Goal: Task Accomplishment & Management: Use online tool/utility

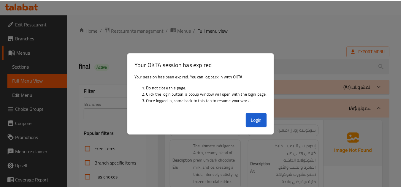
scroll to position [2414, 0]
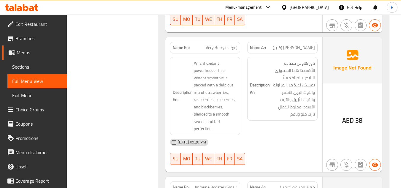
click at [275, 135] on div "[DATE] 09:20 PM" at bounding box center [244, 142] width 155 height 14
click at [288, 45] on span "[PERSON_NAME] (كبير)" at bounding box center [294, 48] width 42 height 6
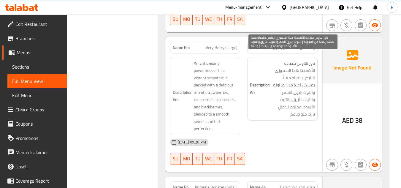
click at [291, 100] on span "باور هاوس مضادة للأكسدة! هذا السموزي النابض بالحياة معبأ بمشكل لذيذ من الفراولة…" at bounding box center [293, 89] width 44 height 58
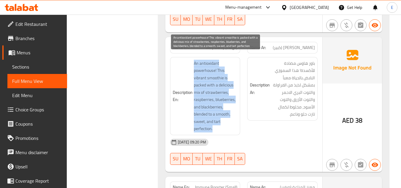
drag, startPoint x: 189, startPoint y: 56, endPoint x: 229, endPoint y: 124, distance: 78.7
click at [229, 124] on h6 "Description En: An antioxidant powerhouse! This vibrant smoothie is packed with…" at bounding box center [205, 96] width 65 height 73
click at [229, 124] on span "An antioxidant powerhouse! This vibrant smoothie is packed with a delicious mix…" at bounding box center [216, 96] width 44 height 73
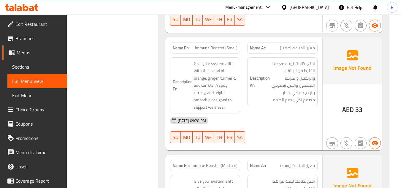
scroll to position [2562, 0]
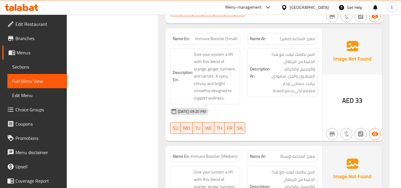
click at [308, 36] on span "معزز المناعة (صغير)" at bounding box center [297, 39] width 35 height 6
click at [222, 29] on div "Name En: [PERSON_NAME] (Small)" at bounding box center [206, 38] width 78 height 19
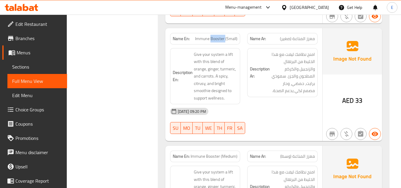
click at [222, 29] on div "Name En: [PERSON_NAME] (Small)" at bounding box center [206, 38] width 78 height 19
click at [272, 108] on div "[DATE] 09:20 PM" at bounding box center [244, 111] width 155 height 14
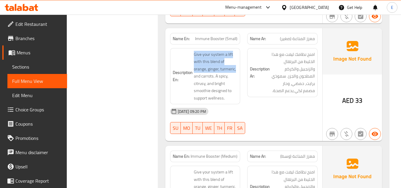
drag, startPoint x: 191, startPoint y: 46, endPoint x: 240, endPoint y: 63, distance: 52.0
click at [240, 63] on div "Description En: Give your system a lift with this blend of orange, ginger, turm…" at bounding box center [205, 76] width 70 height 56
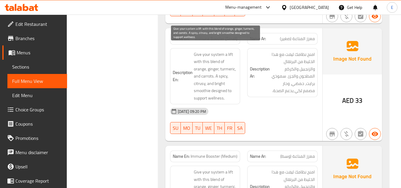
click at [203, 56] on span "Give your system a lift with this blend of orange, ginger, turmeric, and carrot…" at bounding box center [216, 76] width 44 height 51
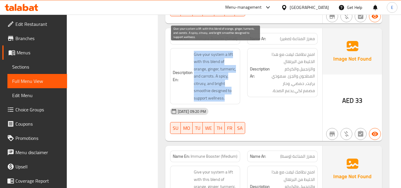
drag, startPoint x: 190, startPoint y: 45, endPoint x: 234, endPoint y: 89, distance: 61.3
click at [234, 89] on h6 "Description En: Give your system a lift with this blend of orange, ginger, turm…" at bounding box center [205, 76] width 65 height 51
click at [234, 89] on span "Give your system a lift with this blend of orange, ginger, turmeric, and carrot…" at bounding box center [216, 76] width 44 height 51
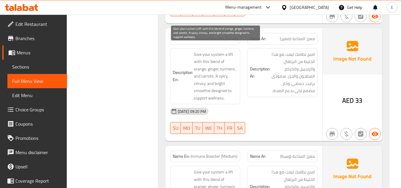
click at [234, 89] on span "Give your system a lift with this blend of orange, ginger, turmeric, and carrot…" at bounding box center [216, 76] width 44 height 51
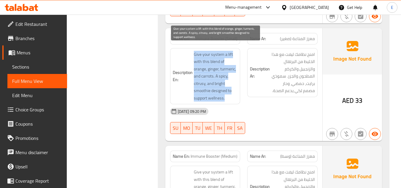
click at [234, 89] on span "Give your system a lift with this blend of orange, ginger, turmeric, and carrot…" at bounding box center [216, 76] width 44 height 51
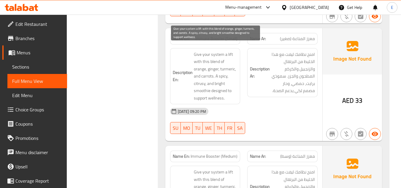
click at [280, 104] on div "[DATE] 09:20 PM" at bounding box center [244, 111] width 155 height 14
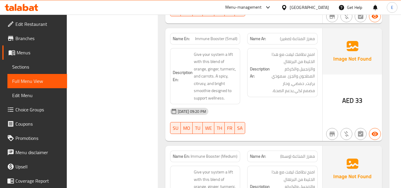
click at [231, 33] on div "Name En: [PERSON_NAME] (Small)" at bounding box center [205, 39] width 70 height 12
copy span "Immune Booster (Small)"
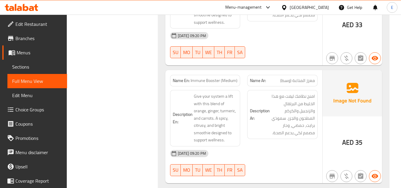
scroll to position [2651, 0]
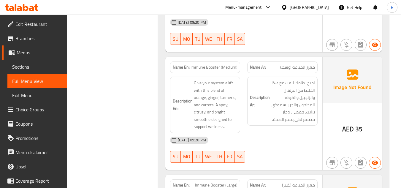
click at [227, 64] on span "Immune Booster (Medium)" at bounding box center [214, 67] width 47 height 6
click at [302, 64] on span "معزز المناعة (وسط)" at bounding box center [297, 67] width 35 height 6
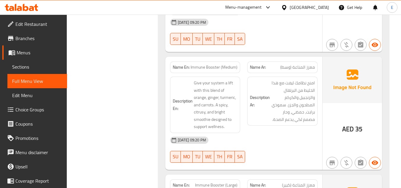
click at [286, 133] on div "[DATE] 09:20 PM" at bounding box center [244, 140] width 155 height 14
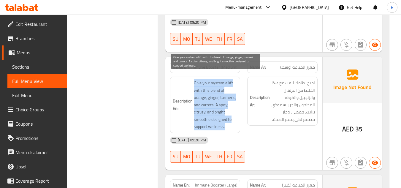
drag, startPoint x: 200, startPoint y: 77, endPoint x: 231, endPoint y: 118, distance: 52.0
click at [231, 118] on span "Give your system a lift with this blend of orange, ginger, turmeric, and carrot…" at bounding box center [216, 104] width 44 height 51
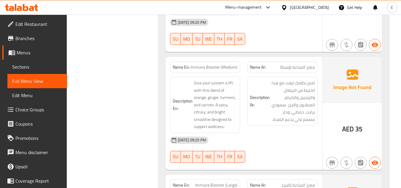
click at [226, 64] on span "Immune Booster (Medium)" at bounding box center [214, 67] width 47 height 6
copy span "Immune Booster (Medium)"
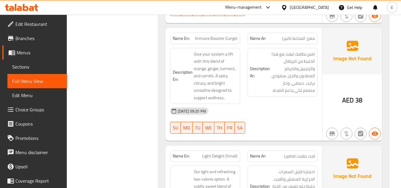
scroll to position [2800, 0]
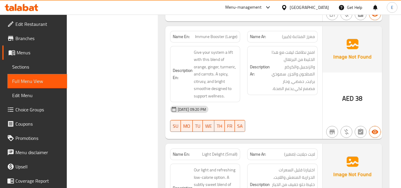
click at [346, 95] on span "AED" at bounding box center [349, 99] width 12 height 12
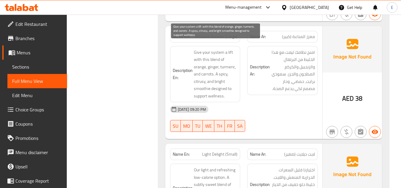
click at [225, 34] on span "Immune Booster (Large)" at bounding box center [216, 37] width 42 height 6
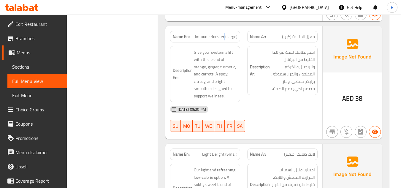
click at [225, 34] on span "Immune Booster (Large)" at bounding box center [216, 37] width 42 height 6
click at [290, 34] on span "معزز المناعة (كبير)" at bounding box center [298, 37] width 33 height 6
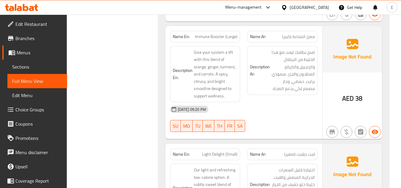
drag, startPoint x: 282, startPoint y: 87, endPoint x: 232, endPoint y: 25, distance: 79.7
click at [282, 87] on div "Description Ar: امنح نظامك ليفت مع هذا الخليط من البرتقال والزنجبيل والكركم الم…" at bounding box center [282, 70] width 70 height 49
click at [230, 27] on div "Name En: [PERSON_NAME] (Large)" at bounding box center [206, 36] width 78 height 19
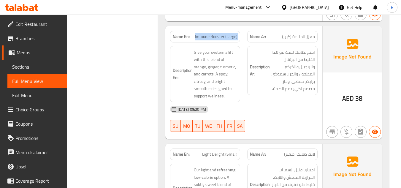
copy span "Immune Booster (Large)"
click at [217, 34] on span "Immune Booster (Large)" at bounding box center [216, 37] width 42 height 6
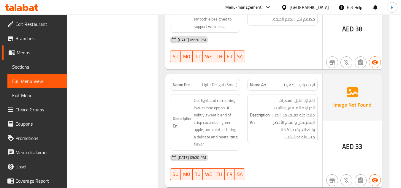
scroll to position [2889, 0]
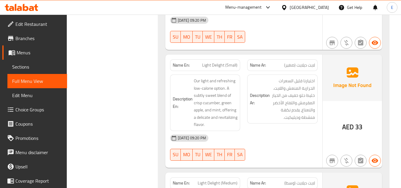
click at [346, 121] on span "AED" at bounding box center [349, 127] width 12 height 12
click at [274, 131] on div "[DATE] 09:20 PM" at bounding box center [244, 138] width 155 height 14
click at [228, 56] on div "Name En: Light Delight (Small)" at bounding box center [206, 65] width 78 height 19
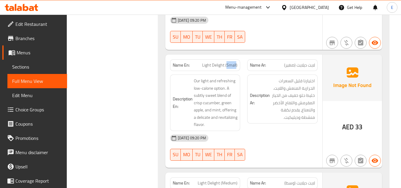
click at [228, 56] on div "Name En: Light Delight (Small)" at bounding box center [206, 65] width 78 height 19
click at [289, 62] on span "لايت ديلايت (صغير)" at bounding box center [299, 65] width 31 height 6
click at [289, 59] on div "Name Ar: [PERSON_NAME] (صغير)" at bounding box center [282, 65] width 70 height 12
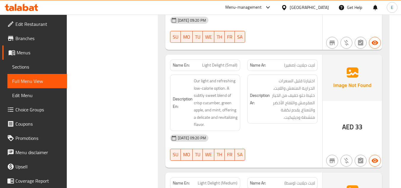
click at [282, 124] on div "Description Ar: اختيارنا قليل السعرات الحرارية المنعش واللايت. خليط حلو خفيف من…" at bounding box center [283, 103] width 78 height 64
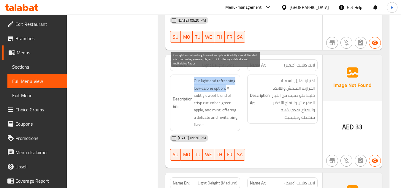
drag, startPoint x: 192, startPoint y: 73, endPoint x: 227, endPoint y: 80, distance: 35.3
click at [227, 80] on h6 "Description En: Our light and refreshing low-calorie option. A subtly sweet ble…" at bounding box center [205, 102] width 65 height 51
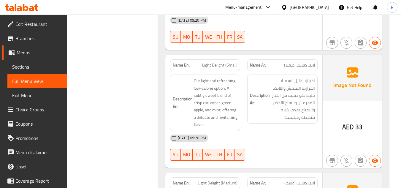
click at [294, 145] on div "[DATE] 09:20 PM SU MO TU WE TH FR SA" at bounding box center [244, 147] width 155 height 33
click at [285, 62] on span "لايت ديلايت (صغير)" at bounding box center [299, 65] width 31 height 6
click at [276, 131] on div "[DATE] 09:20 PM" at bounding box center [244, 138] width 155 height 14
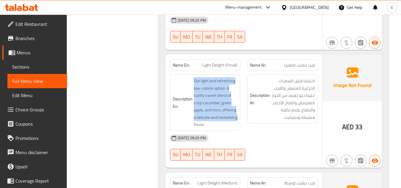
drag, startPoint x: 190, startPoint y: 72, endPoint x: 239, endPoint y: 114, distance: 64.5
click at [239, 114] on div "Description En: Our light and refreshing low-calorie option. A subtly sweet ble…" at bounding box center [205, 103] width 70 height 56
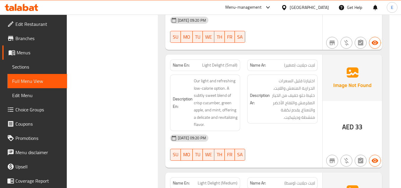
click at [297, 131] on div "[DATE] 09:20 PM" at bounding box center [244, 138] width 155 height 14
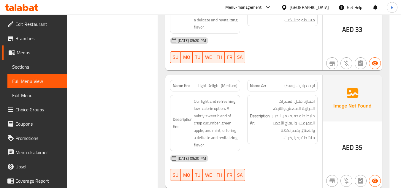
scroll to position [3008, 0]
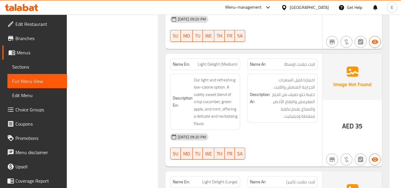
click at [300, 61] on span "لايت ديلايت (وسط)" at bounding box center [300, 64] width 31 height 6
click at [224, 61] on span "Light Delight (Medium)" at bounding box center [218, 64] width 40 height 6
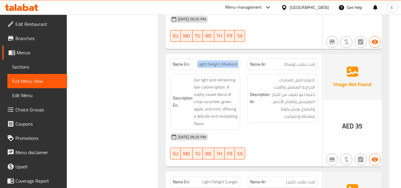
click at [224, 61] on span "Light Delight (Medium)" at bounding box center [218, 64] width 40 height 6
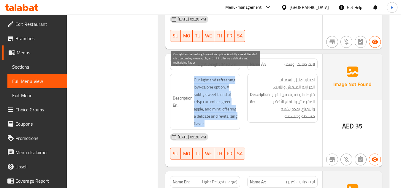
drag, startPoint x: 194, startPoint y: 73, endPoint x: 236, endPoint y: 114, distance: 59.0
click at [236, 114] on span "Our light and refreshing low-calorie option. A subtly sweet blend of crisp cucu…" at bounding box center [216, 101] width 44 height 51
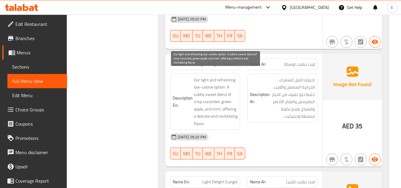
click at [236, 114] on span "Our light and refreshing low-calorie option. A subtly sweet blend of crisp cucu…" at bounding box center [216, 101] width 44 height 51
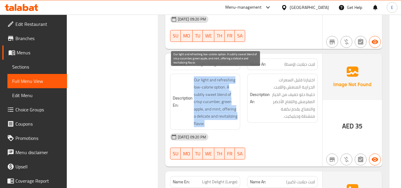
click at [236, 114] on span "Our light and refreshing low-calorie option. A subtly sweet blend of crisp cucu…" at bounding box center [216, 101] width 44 height 51
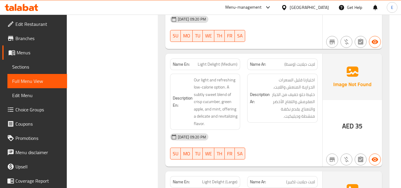
click at [294, 135] on div "[DATE] 09:20 PM" at bounding box center [244, 137] width 155 height 14
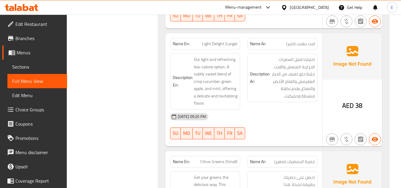
scroll to position [3156, 0]
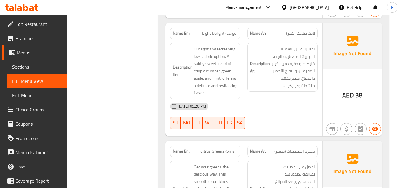
click at [216, 30] on span "Light Delight (Large)" at bounding box center [219, 33] width 35 height 6
click at [288, 30] on span "لايت ديلايت (كبير)" at bounding box center [300, 33] width 29 height 6
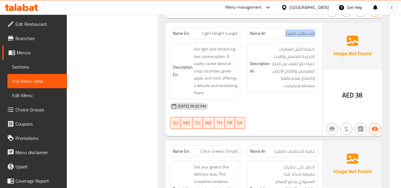
click at [288, 30] on span "لايت ديلايت (كبير)" at bounding box center [300, 33] width 29 height 6
click at [288, 99] on div "[DATE] 09:20 PM" at bounding box center [244, 106] width 155 height 14
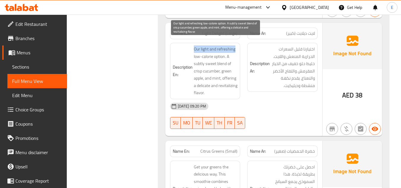
drag, startPoint x: 193, startPoint y: 42, endPoint x: 237, endPoint y: 44, distance: 44.6
click at [237, 45] on h6 "Description En: Our light and refreshing low-calorie option. A subtly sweet ble…" at bounding box center [205, 70] width 65 height 51
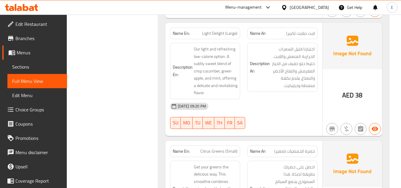
click at [305, 30] on span "لايت ديلايت (كبير)" at bounding box center [300, 33] width 29 height 6
click at [232, 30] on span "Light Delight (Large)" at bounding box center [219, 33] width 35 height 6
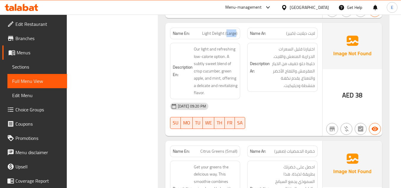
click at [232, 30] on span "Light Delight (Large)" at bounding box center [219, 33] width 35 height 6
click at [266, 74] on h6 "Description Ar: اختيارنا قليل السعرات الحرارية المنعش واللايت. خليط حلو خفيف من…" at bounding box center [282, 67] width 65 height 44
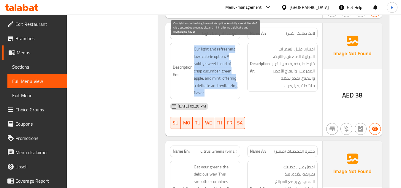
drag, startPoint x: 194, startPoint y: 42, endPoint x: 236, endPoint y: 84, distance: 60.1
click at [236, 84] on span "Our light and refreshing low-calorie option. A subtly sweet blend of crisp cucu…" at bounding box center [216, 70] width 44 height 51
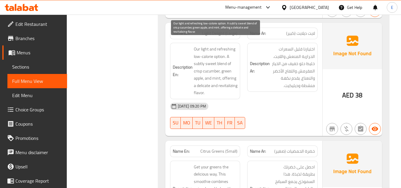
click at [236, 84] on span "Our light and refreshing low-calorie option. A subtly sweet blend of crisp cucu…" at bounding box center [216, 70] width 44 height 51
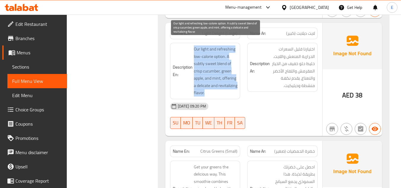
click at [236, 84] on span "Our light and refreshing low-calorie option. A subtly sweet blend of crisp cucu…" at bounding box center [216, 70] width 44 height 51
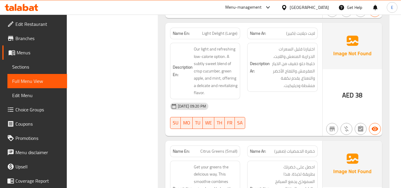
click at [259, 99] on div "[DATE] 09:20 PM" at bounding box center [244, 106] width 155 height 14
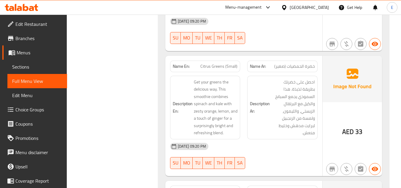
scroll to position [3275, 0]
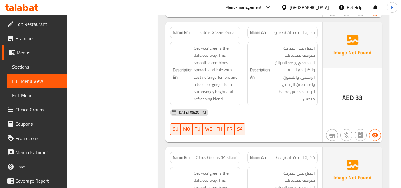
click at [296, 29] on span "خضرة الحمضيات (صغير)" at bounding box center [295, 32] width 41 height 6
click at [229, 29] on span "Citrus Greens (Small)" at bounding box center [219, 32] width 37 height 6
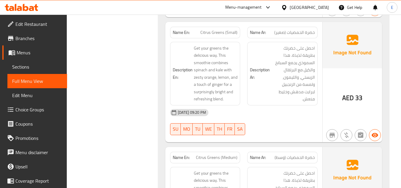
click at [229, 29] on span "Citrus Greens (Small)" at bounding box center [219, 32] width 37 height 6
click at [229, 31] on div "Name En: Citrus Greens (Small)" at bounding box center [205, 33] width 70 height 12
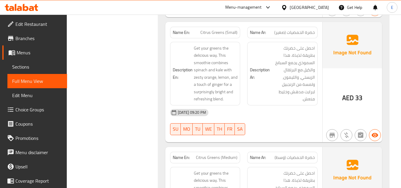
click at [283, 29] on span "خضرة الحمضيات (صغير)" at bounding box center [295, 32] width 41 height 6
click at [283, 98] on div "Description Ar: احصل على خضرتك بطريقة لذيذة. هذا السموذي يجمع السبانخ والكيل مع…" at bounding box center [282, 74] width 70 height 64
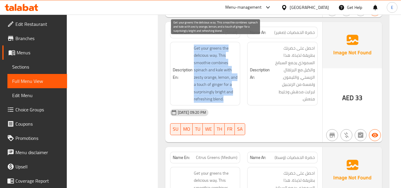
drag, startPoint x: 194, startPoint y: 43, endPoint x: 233, endPoint y: 92, distance: 62.8
click at [233, 92] on span "Get your greens the delicious way. This smoothie combines spinach and kale with…" at bounding box center [216, 74] width 44 height 58
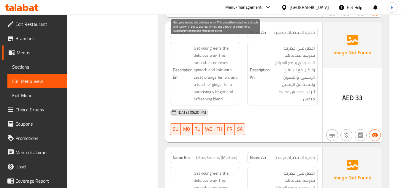
click at [233, 92] on span "Get your greens the delicious way. This smoothie combines spinach and kale with…" at bounding box center [216, 74] width 44 height 58
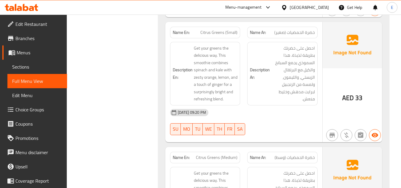
click at [271, 105] on div "[DATE] 09:20 PM" at bounding box center [244, 112] width 155 height 14
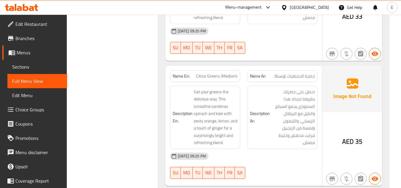
scroll to position [3394, 0]
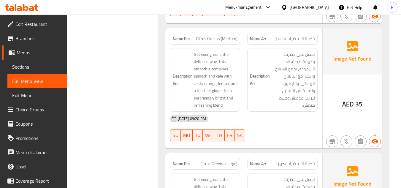
click at [296, 37] on div "Name Ar: خضرة الحمضيات (وسط)" at bounding box center [282, 39] width 70 height 12
click at [226, 36] on span "Citrus Greens (Medium)" at bounding box center [217, 39] width 42 height 6
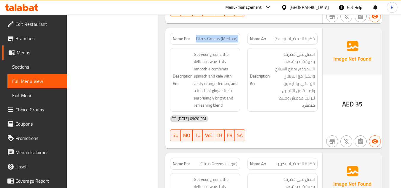
click at [226, 36] on span "Citrus Greens (Medium)" at bounding box center [217, 39] width 42 height 6
click at [300, 125] on div "[DATE] 09:20 PM SU MO TU WE TH FR SA" at bounding box center [244, 128] width 155 height 33
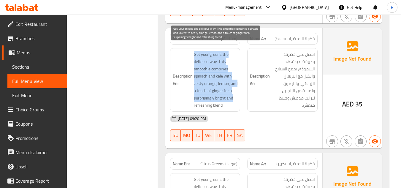
drag, startPoint x: 189, startPoint y: 44, endPoint x: 233, endPoint y: 93, distance: 66.0
click at [233, 93] on div "Description En: Get your greens the delicious way. This smoothie combines spina…" at bounding box center [205, 80] width 70 height 64
click at [233, 93] on span "Get your greens the delicious way. This smoothie combines spinach and kale with…" at bounding box center [216, 80] width 44 height 58
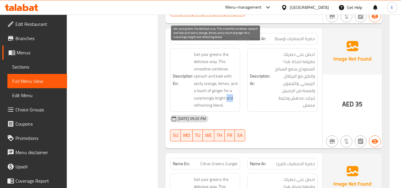
click at [233, 93] on span "Get your greens the delicious way. This smoothie combines spinach and kale with…" at bounding box center [216, 80] width 44 height 58
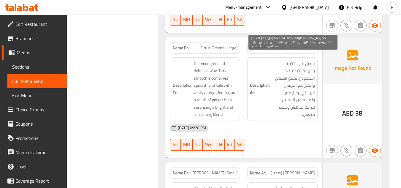
scroll to position [3513, 0]
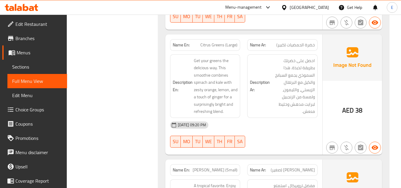
click at [360, 107] on span "38" at bounding box center [359, 111] width 7 height 12
click at [232, 42] on span "Citrus Greens (Large)" at bounding box center [219, 45] width 37 height 6
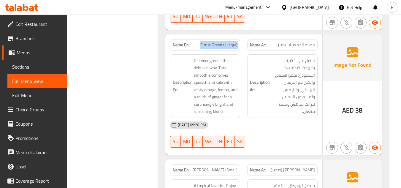
click at [232, 42] on span "Citrus Greens (Large)" at bounding box center [219, 45] width 37 height 6
click at [303, 36] on div "Name Ar: خضرة الحمضيات (كبير)" at bounding box center [283, 45] width 78 height 19
